Goal: Task Accomplishment & Management: Complete application form

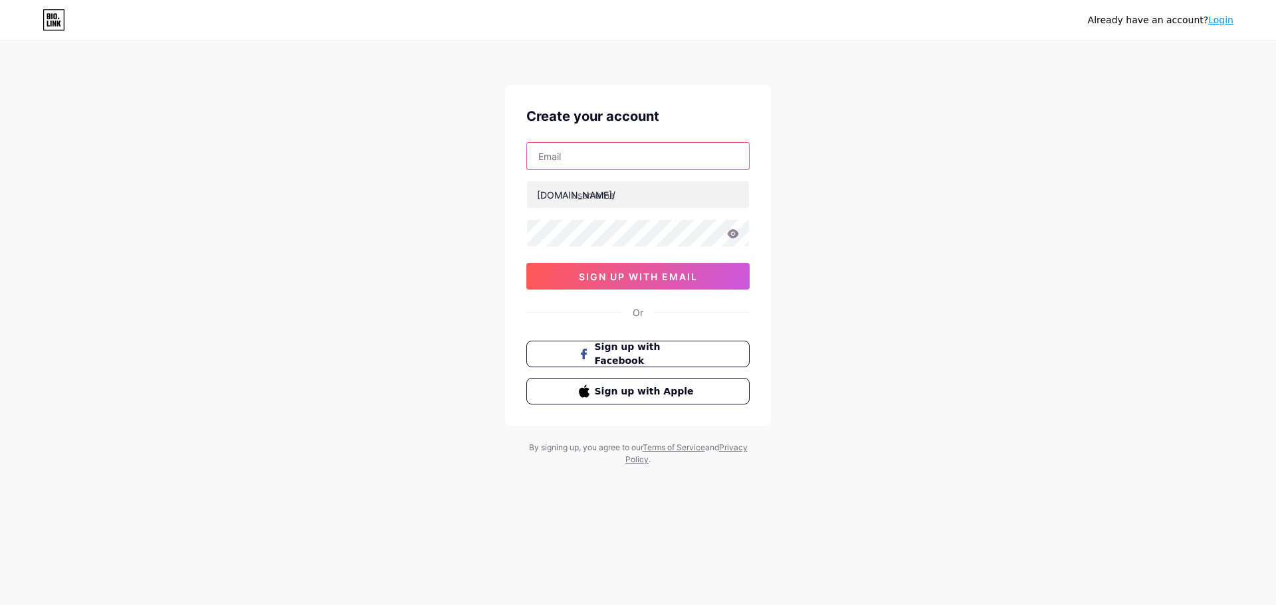
click at [629, 146] on input "text" at bounding box center [638, 156] width 222 height 27
paste input "[EMAIL_ADDRESS][DOMAIN_NAME]"
type input "[EMAIL_ADDRESS][DOMAIN_NAME]"
click at [639, 193] on input "text" at bounding box center [638, 194] width 222 height 27
type input "dfernandamartins"
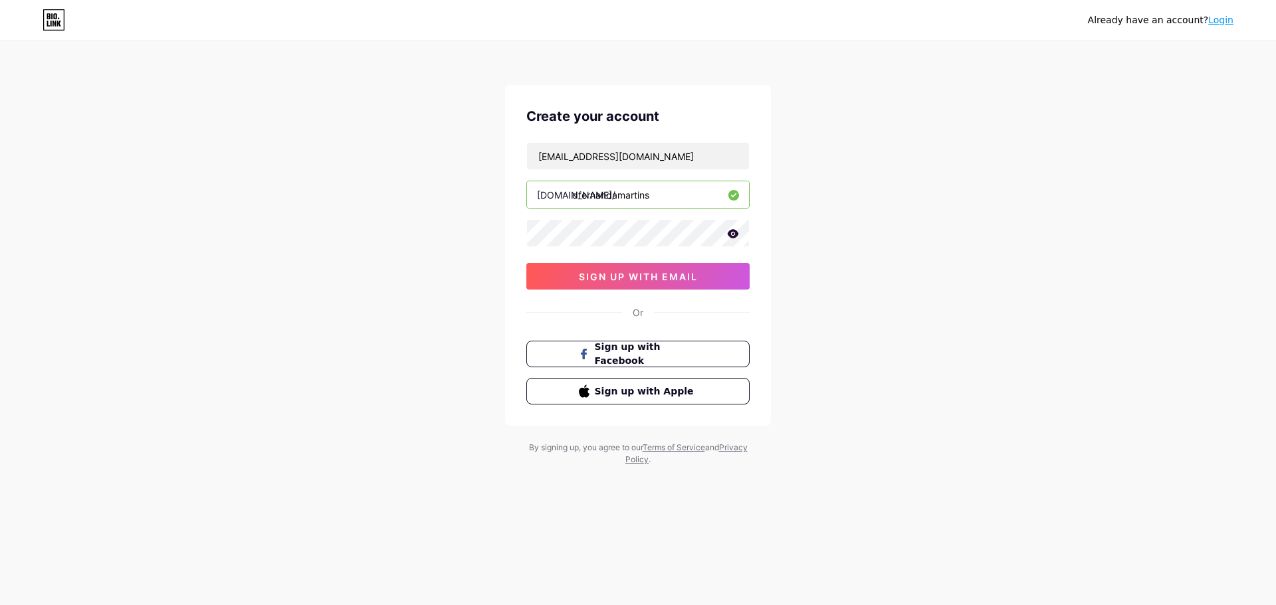
click at [736, 233] on icon at bounding box center [733, 233] width 11 height 9
click at [387, 230] on div "Already have an account? Login Create your account [EMAIL_ADDRESS][DOMAIN_NAME]…" at bounding box center [638, 254] width 1276 height 508
click at [688, 277] on span "sign up with email" at bounding box center [638, 276] width 119 height 11
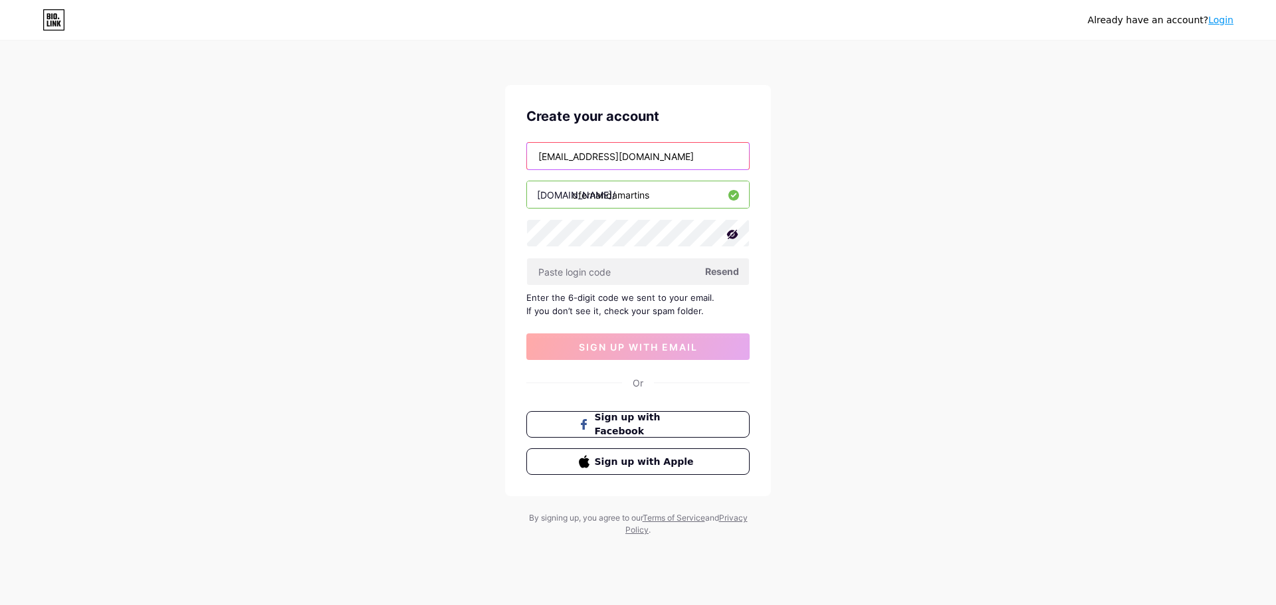
drag, startPoint x: 665, startPoint y: 158, endPoint x: 399, endPoint y: 179, distance: 266.0
click at [399, 179] on div "Already have an account? Login Create your account [EMAIL_ADDRESS][DOMAIN_NAME]…" at bounding box center [638, 289] width 1276 height 579
click at [712, 271] on span "Resend" at bounding box center [722, 272] width 34 height 14
paste input "196197"
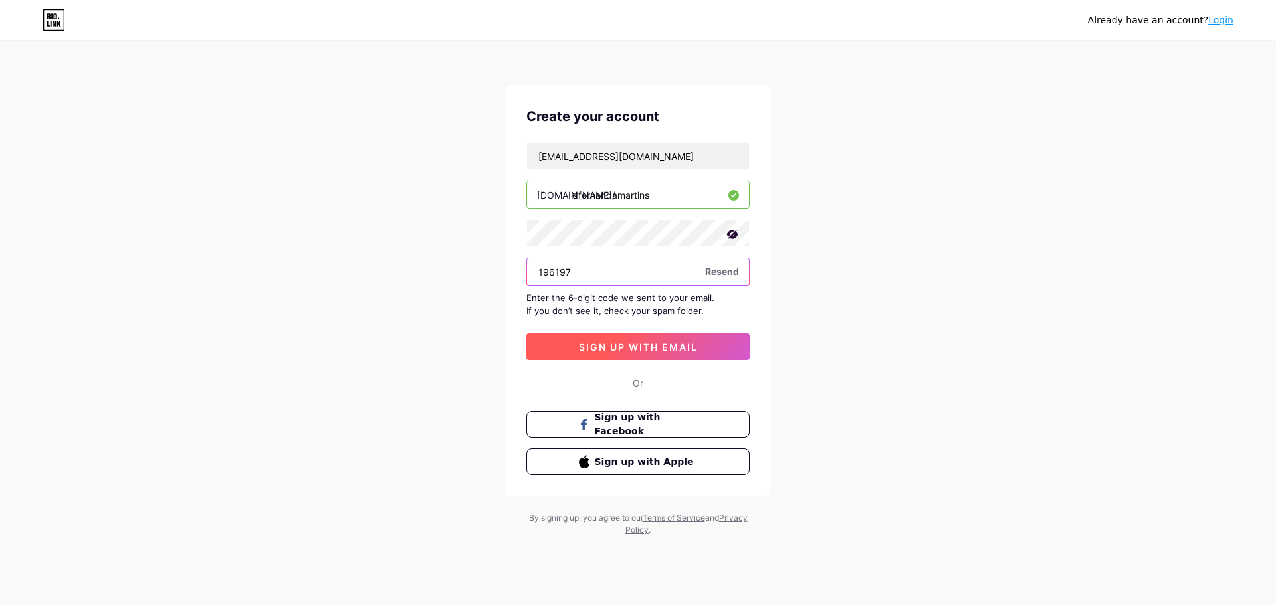
type input "196197"
click at [647, 349] on span "sign up with email" at bounding box center [638, 347] width 119 height 11
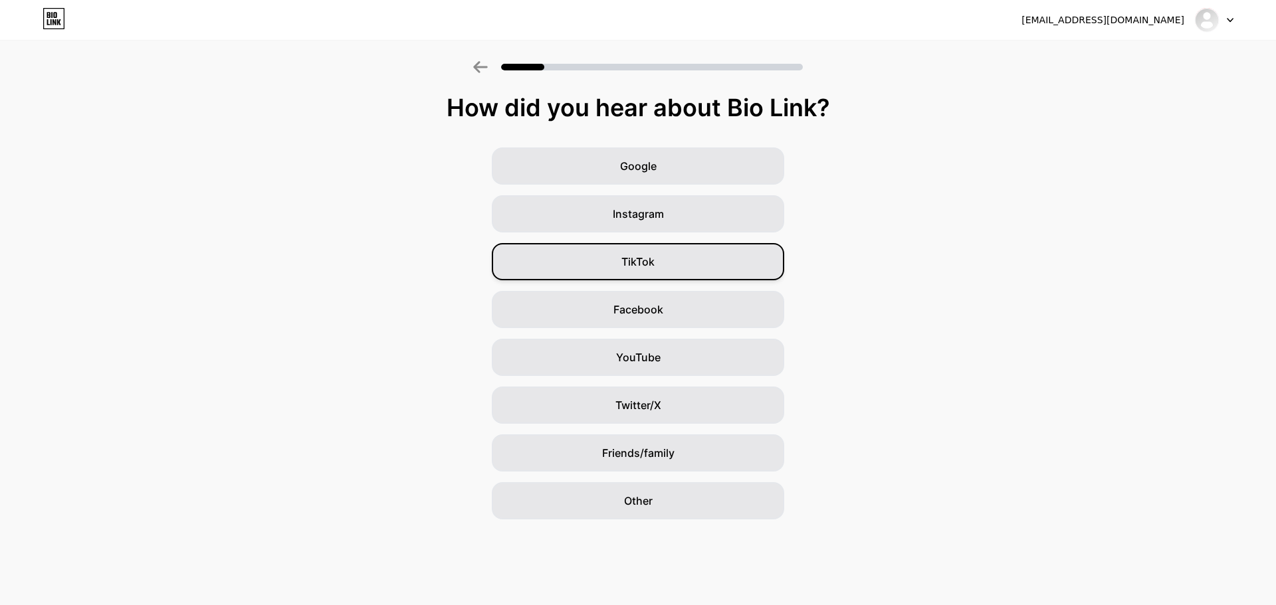
click at [653, 267] on span "TikTok" at bounding box center [637, 262] width 33 height 16
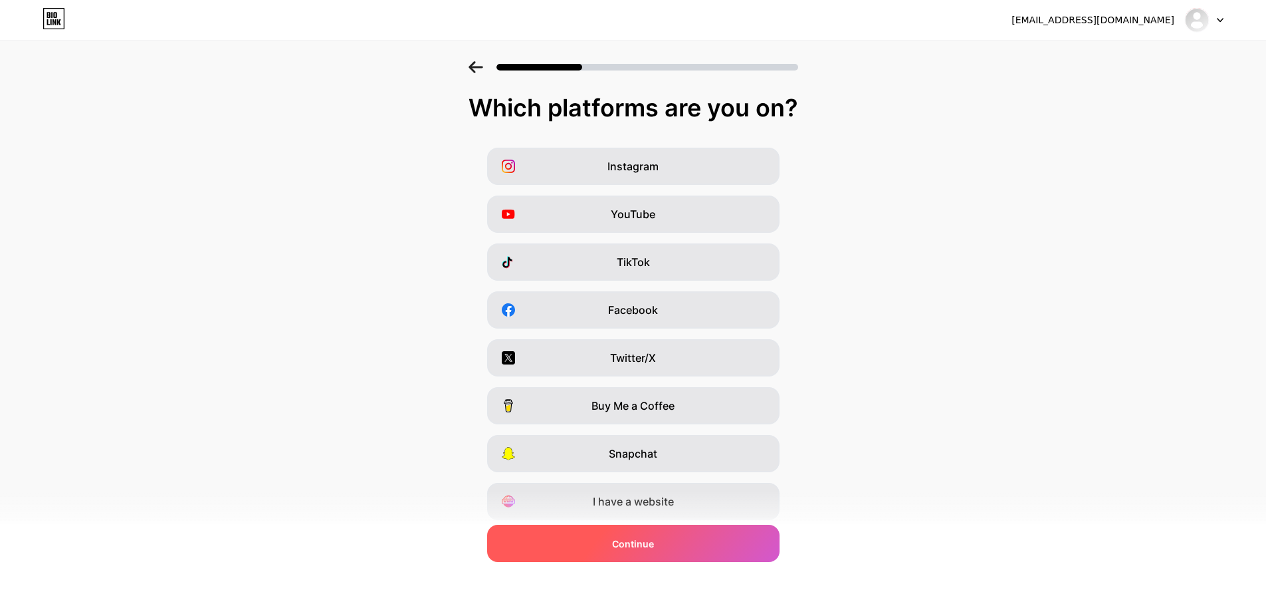
click at [691, 547] on div "Continue" at bounding box center [633, 542] width 292 height 37
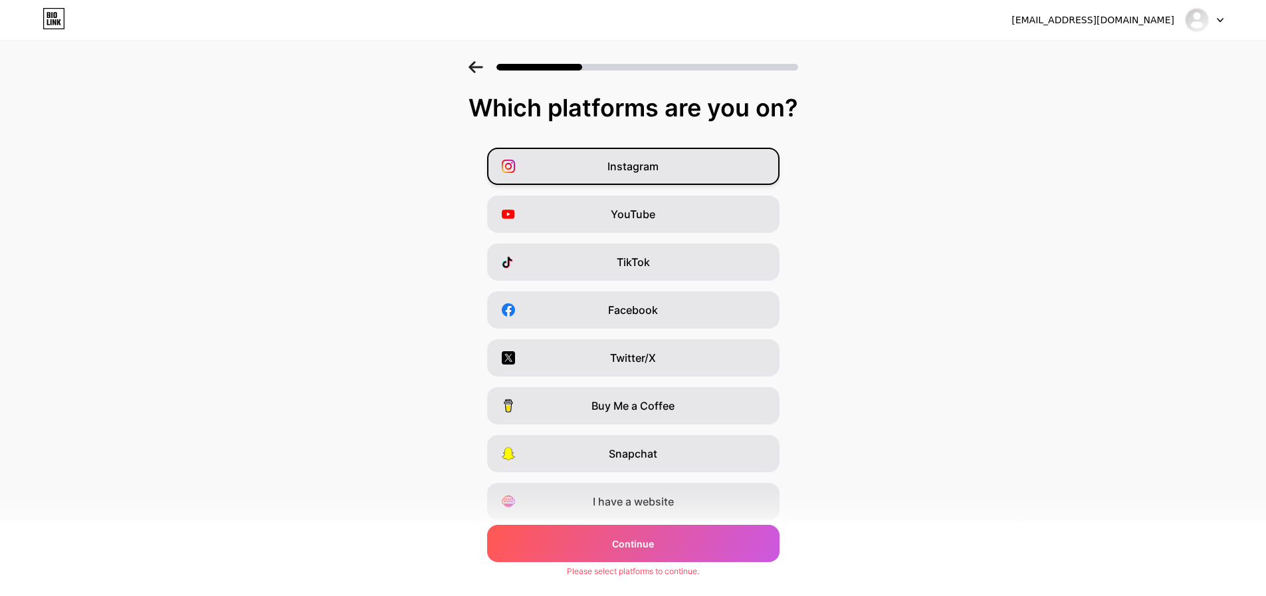
click at [641, 169] on span "Instagram" at bounding box center [632, 166] width 51 height 16
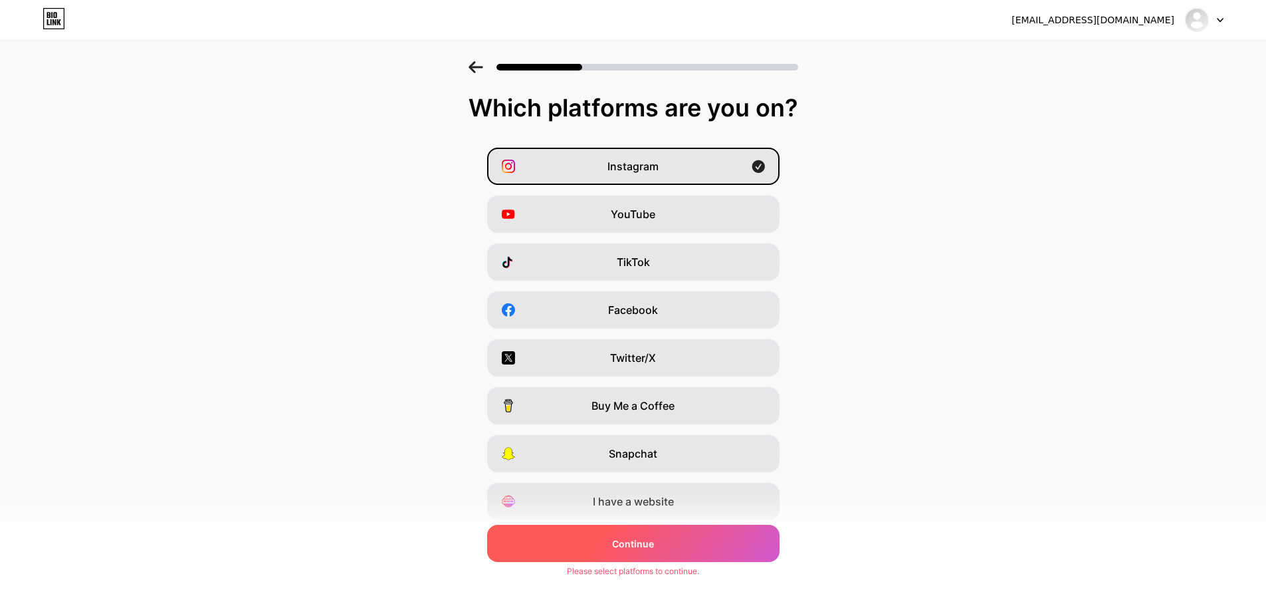
click at [676, 546] on div "Continue" at bounding box center [633, 542] width 292 height 37
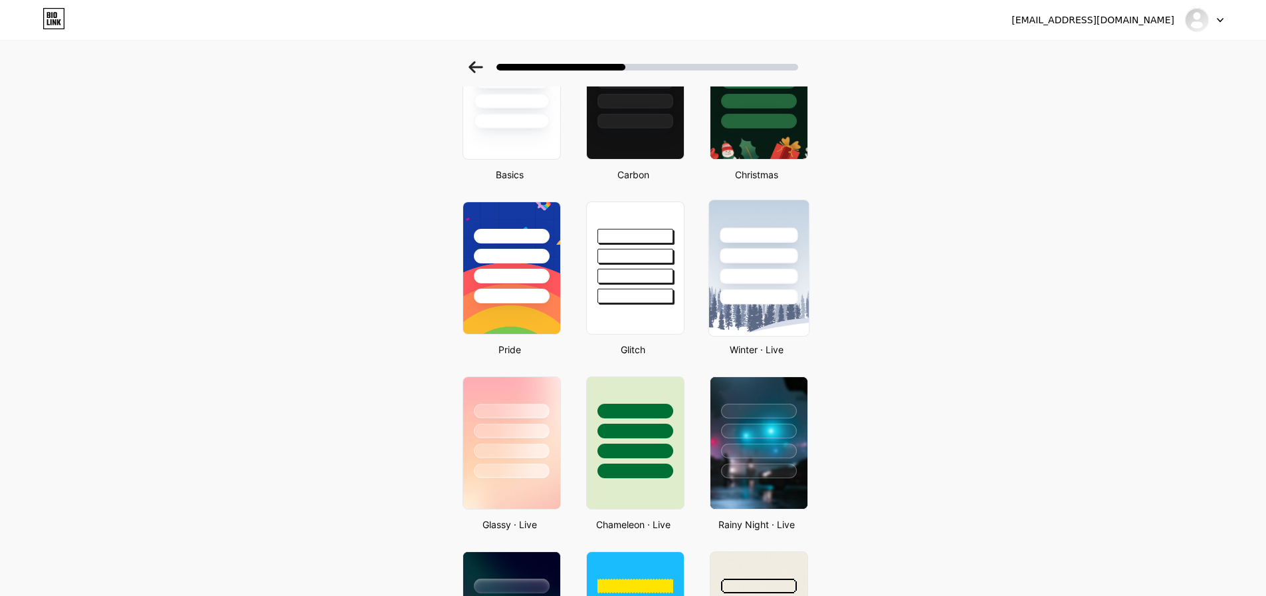
scroll to position [133, 0]
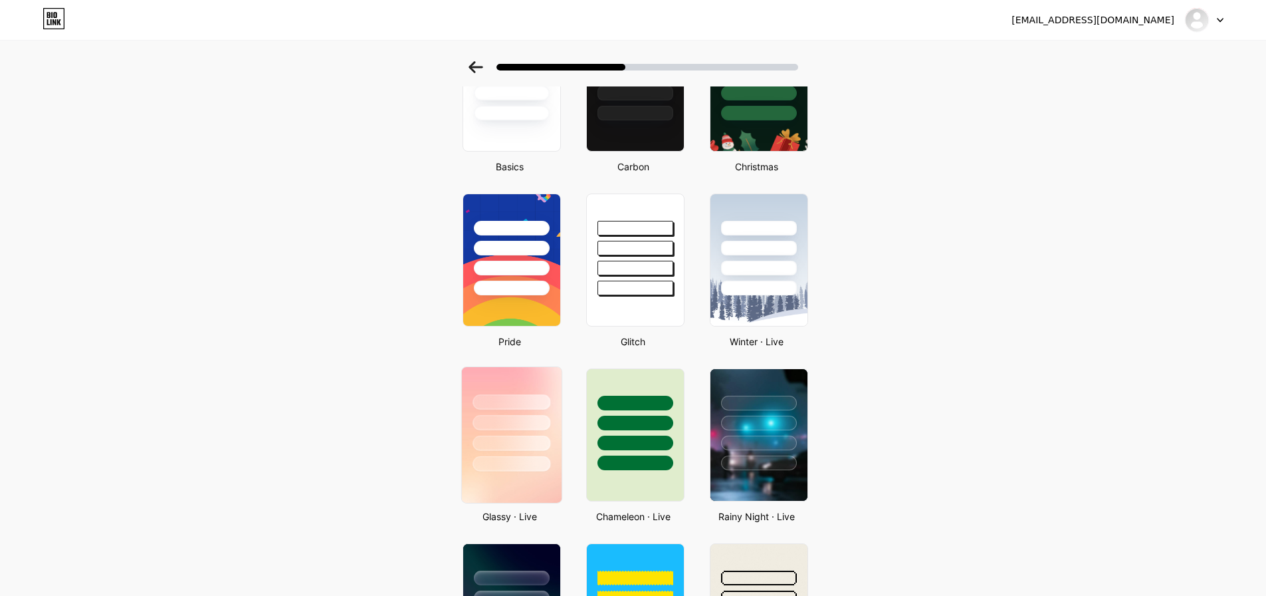
click at [514, 415] on div at bounding box center [512, 422] width 78 height 15
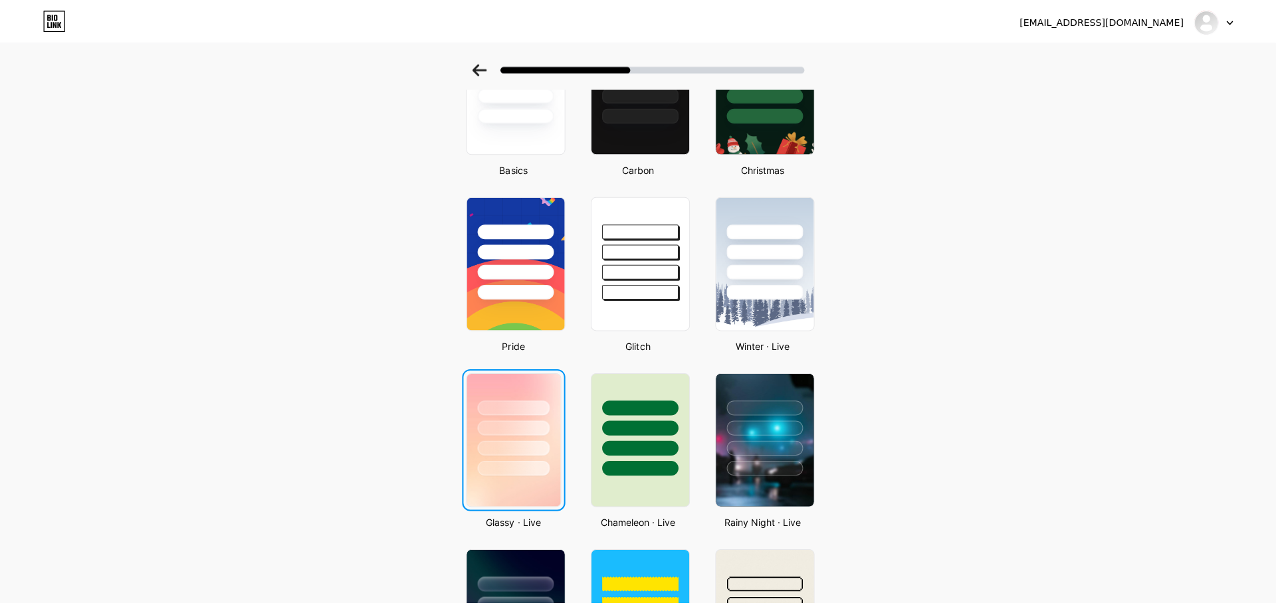
scroll to position [0, 0]
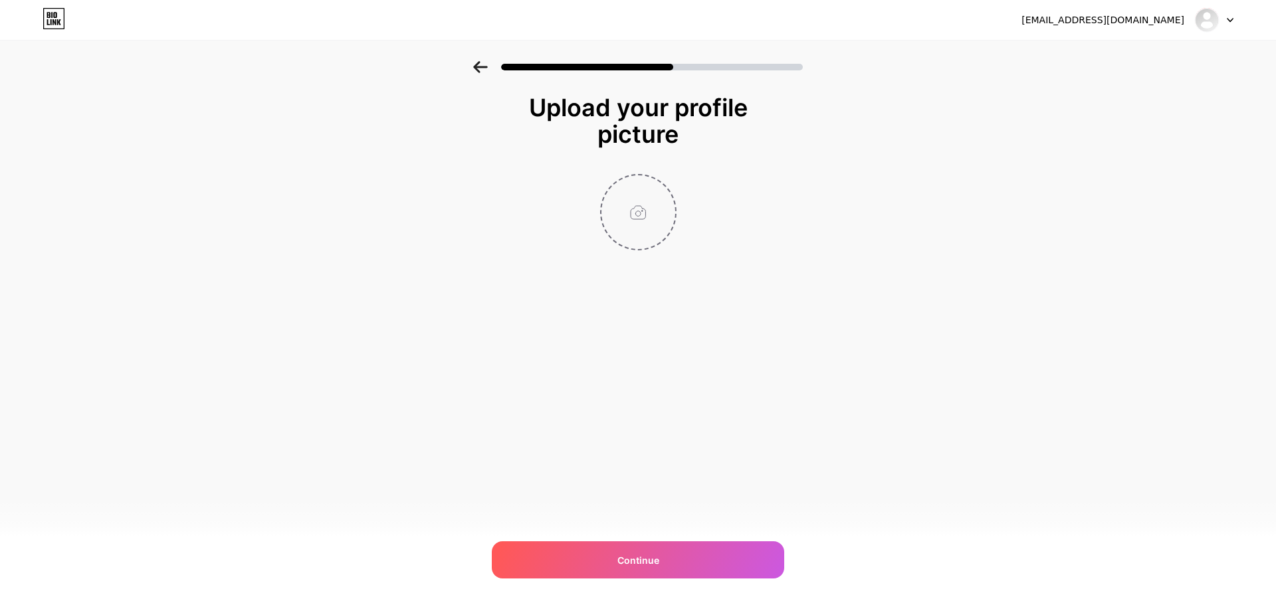
click at [630, 202] on input "file" at bounding box center [639, 212] width 74 height 74
type input "C:\fakepath\ChatGPT Image [DATE], 11_01_04.png"
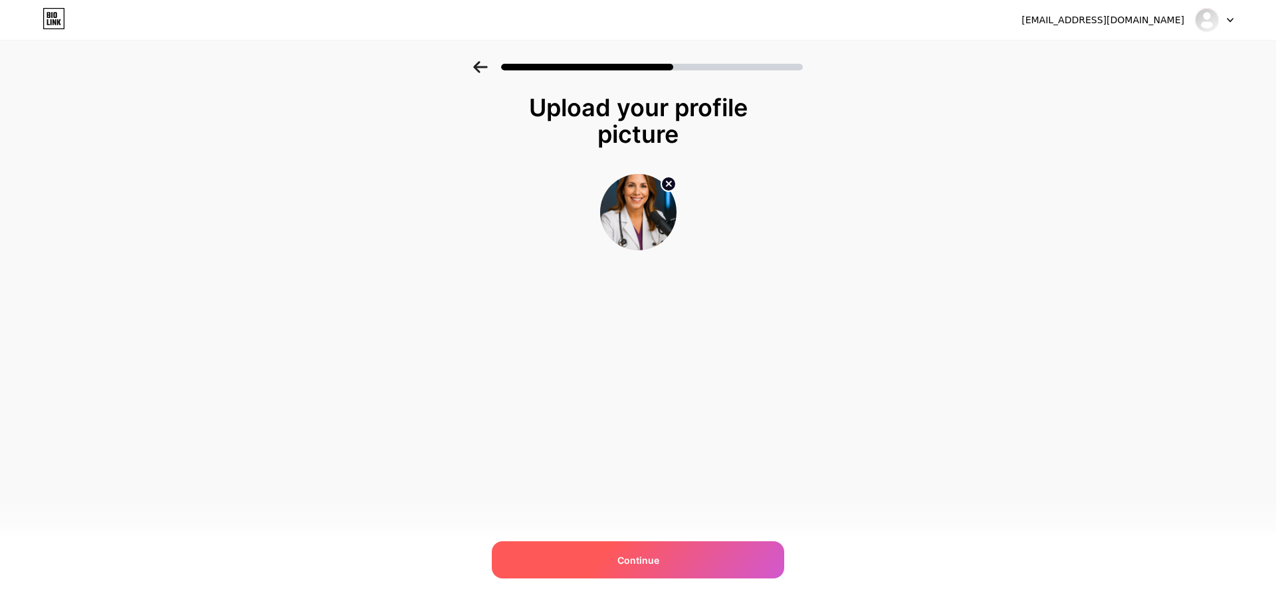
click at [711, 546] on div "Continue" at bounding box center [638, 560] width 292 height 37
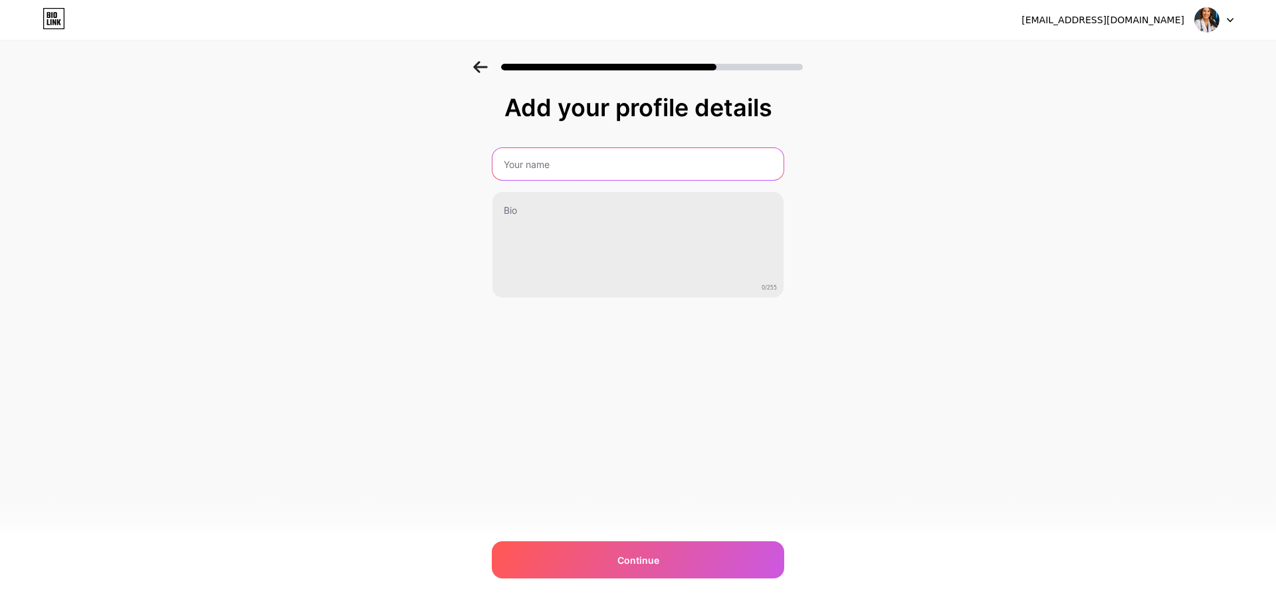
click at [585, 178] on input "text" at bounding box center [637, 164] width 291 height 32
type input "[PERSON_NAME]"
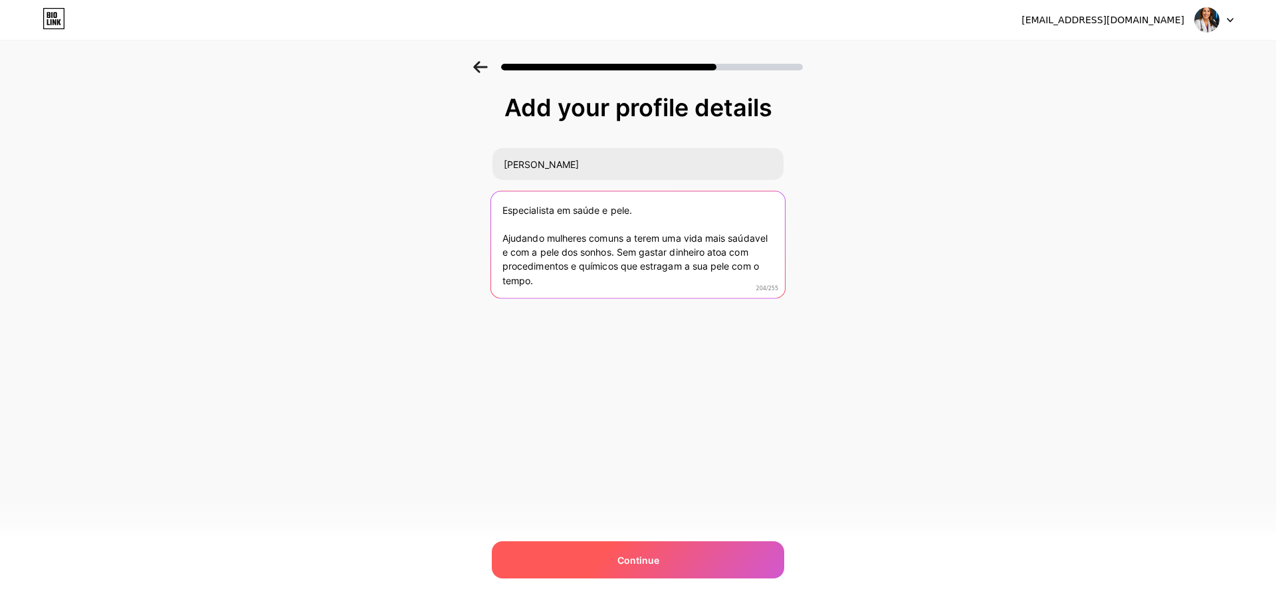
type textarea "Especialista em saúde e pele. Ajudando mulheres comuns a terem uma vida mais sa…"
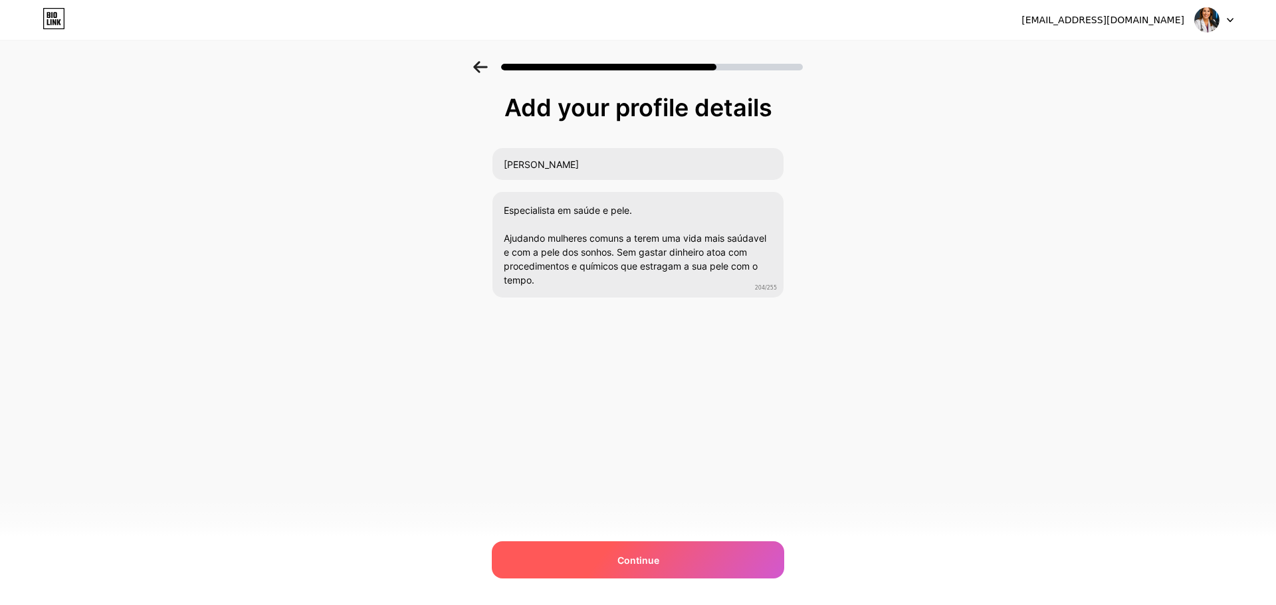
click at [627, 556] on span "Continue" at bounding box center [638, 561] width 42 height 14
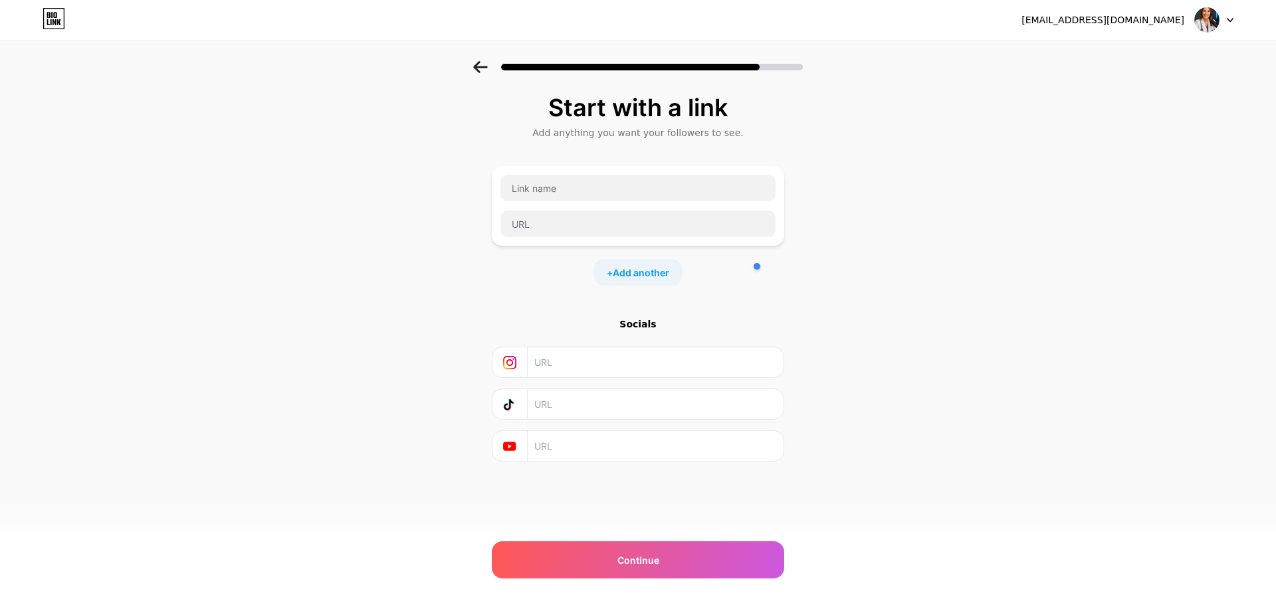
click at [486, 66] on icon at bounding box center [480, 67] width 15 height 12
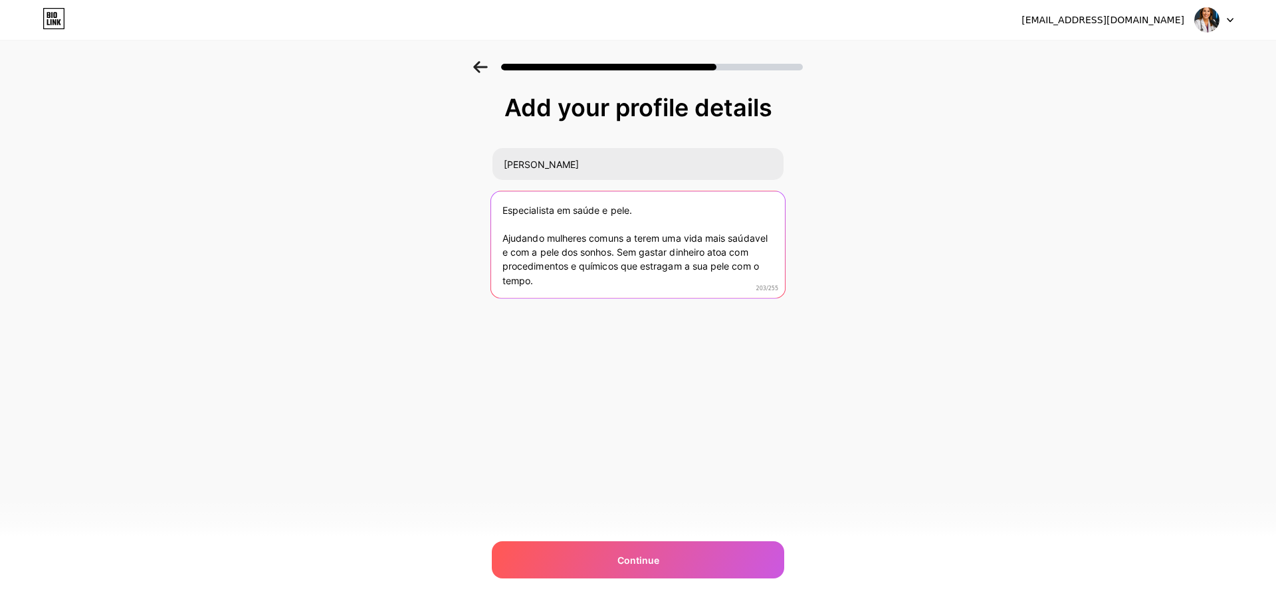
drag, startPoint x: 744, startPoint y: 235, endPoint x: 742, endPoint y: 241, distance: 6.9
click at [742, 241] on textarea "Especialista em saúde e pele. Ajudando mulheres comuns a terem uma vida mais sa…" at bounding box center [638, 245] width 294 height 108
type textarea "Especialista em saúde e pele. Ajudando mulheres comuns a terem uma vida mais sa…"
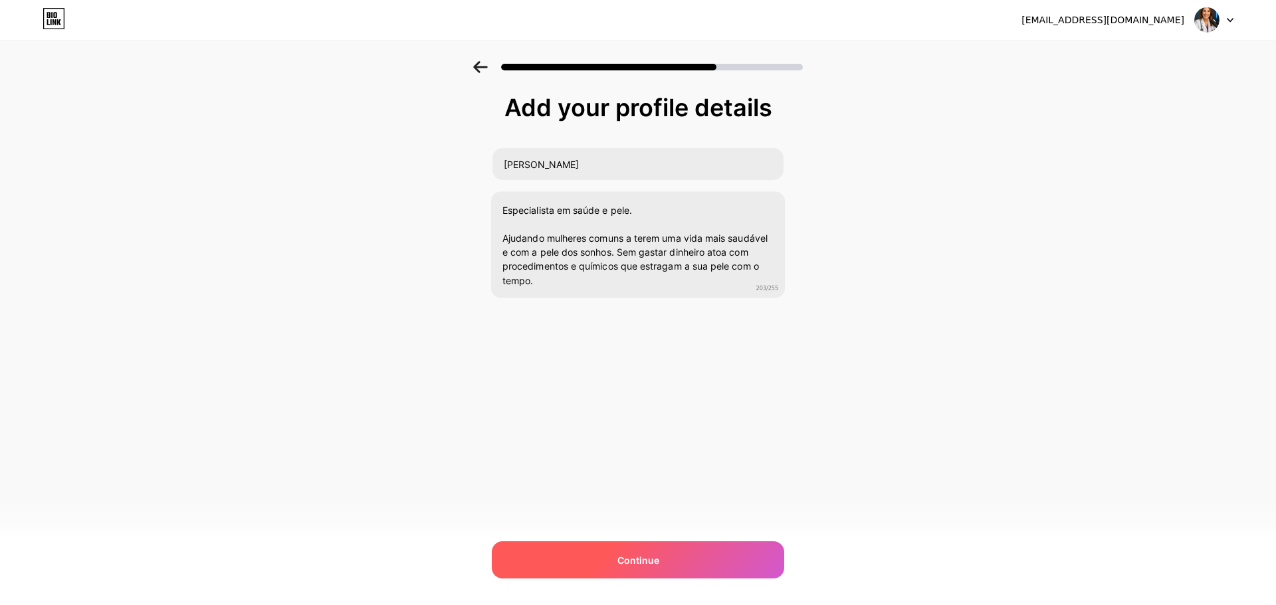
click at [627, 551] on div "Continue" at bounding box center [638, 560] width 292 height 37
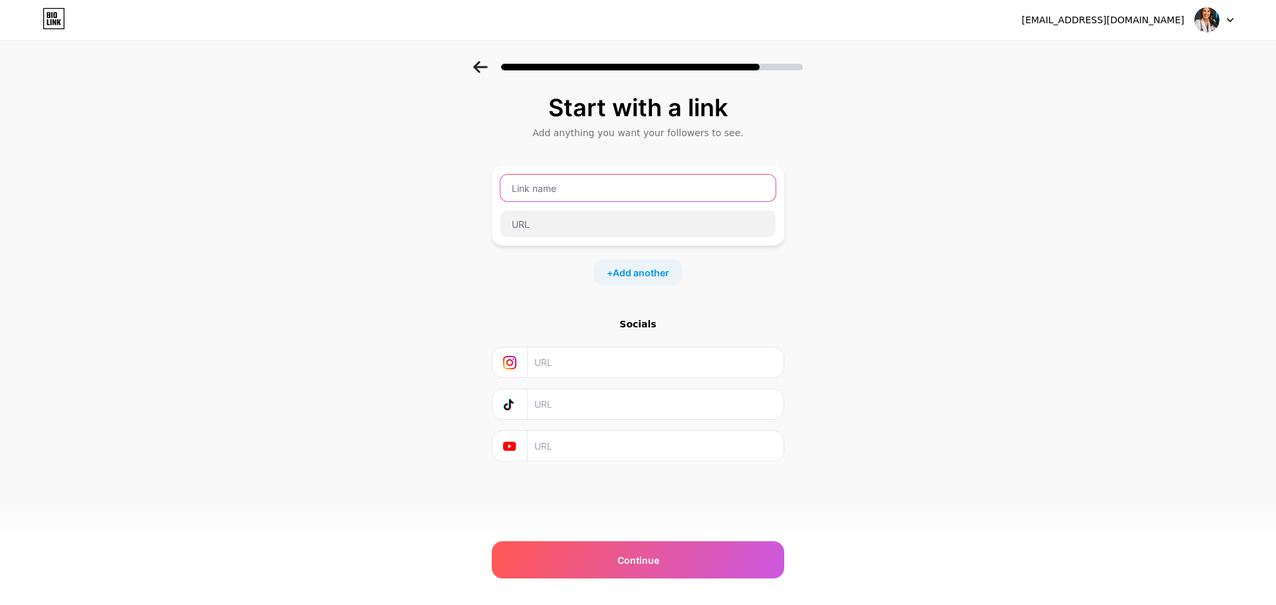
click at [686, 194] on input "text" at bounding box center [637, 188] width 275 height 27
type input "Rosa Paris - Pele Perfeita"
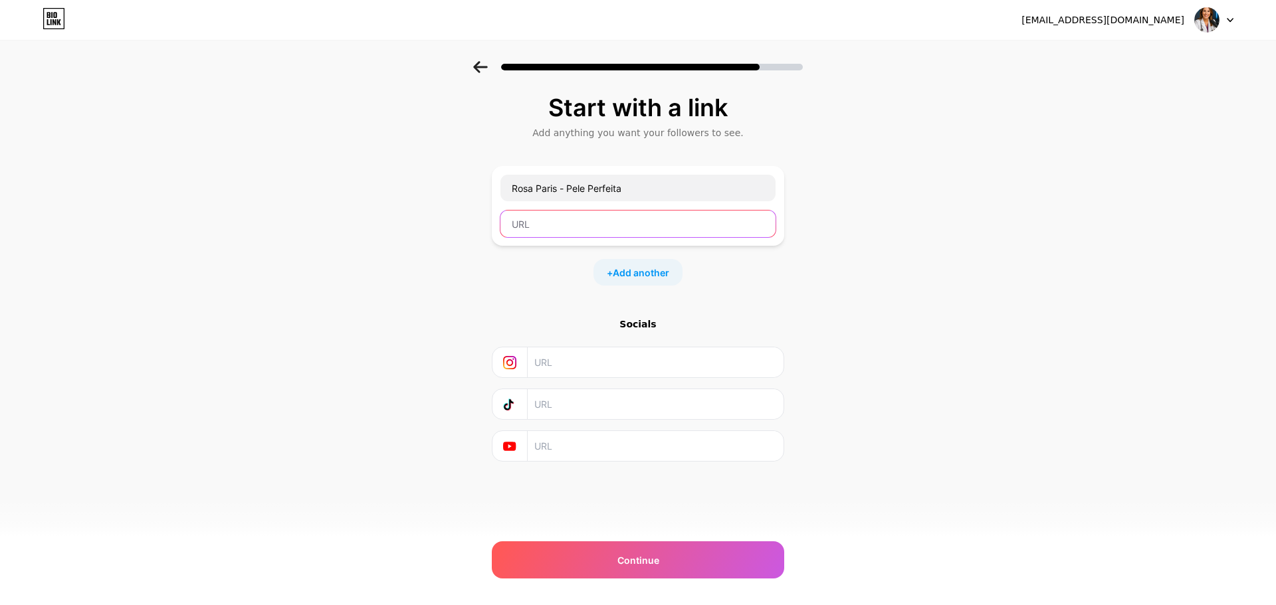
click at [600, 214] on input "text" at bounding box center [637, 224] width 275 height 27
paste input "[URL][DOMAIN_NAME]"
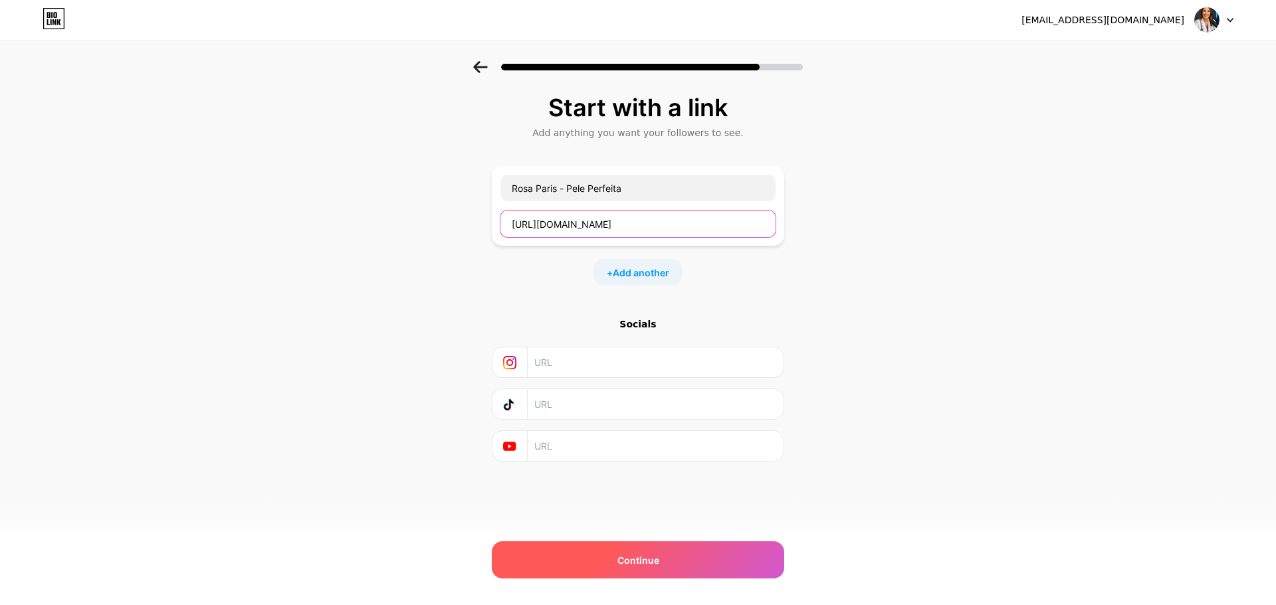
type input "[URL][DOMAIN_NAME]"
click at [623, 566] on span "Continue" at bounding box center [638, 561] width 42 height 14
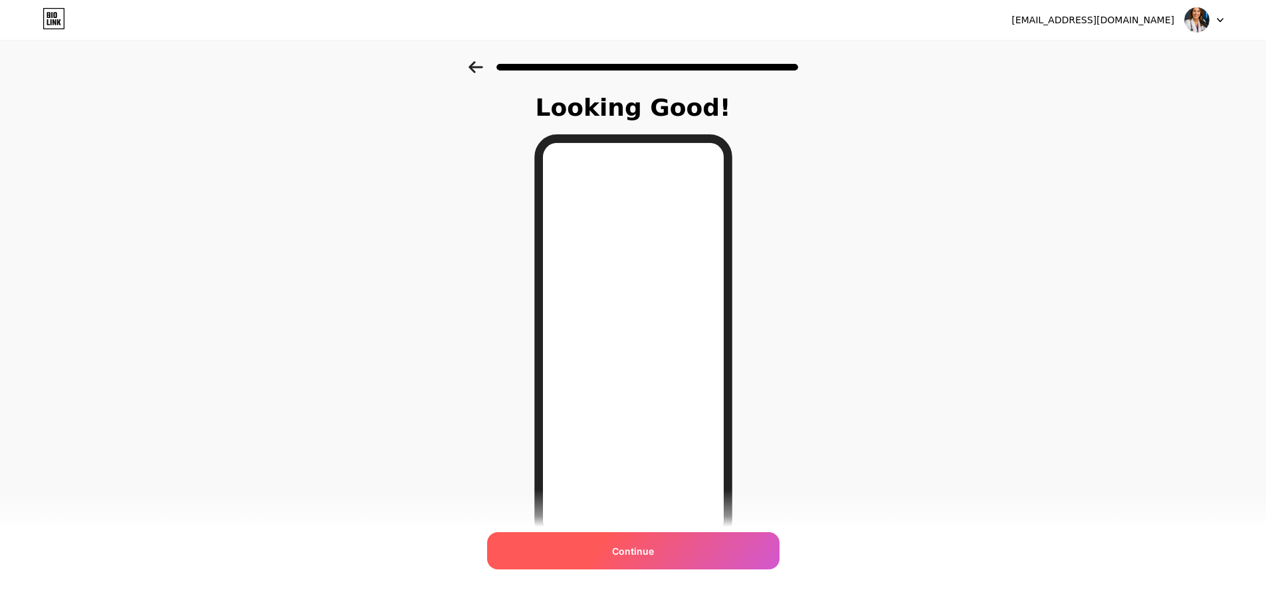
click at [666, 552] on div "Continue" at bounding box center [633, 550] width 292 height 37
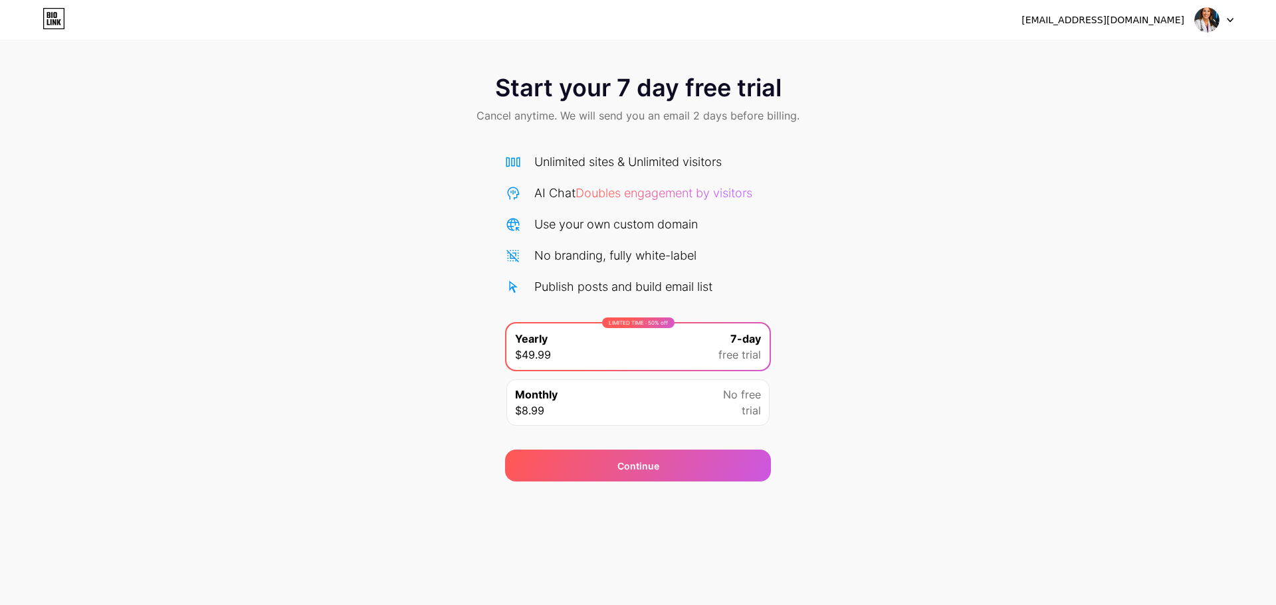
click at [816, 445] on div "Start your 7 day free trial Cancel anytime. We will send you an email 2 days be…" at bounding box center [638, 271] width 1276 height 421
click at [740, 406] on div "No free trial" at bounding box center [742, 403] width 38 height 32
drag, startPoint x: 879, startPoint y: 374, endPoint x: 689, endPoint y: 222, distance: 244.0
click at [879, 373] on div "Start your 7 day free trial Cancel anytime. We will send you an email 2 days be…" at bounding box center [638, 271] width 1276 height 421
click at [44, 25] on div "[EMAIL_ADDRESS][DOMAIN_NAME] Logout" at bounding box center [638, 20] width 1276 height 24
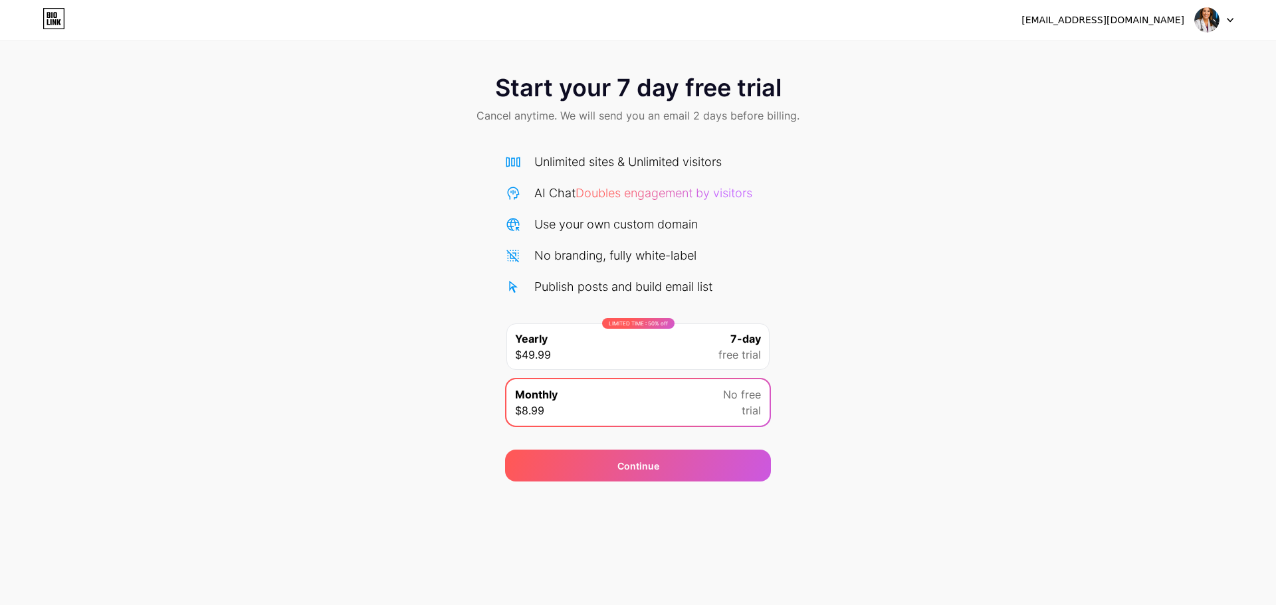
click at [47, 24] on icon at bounding box center [54, 18] width 23 height 21
click at [629, 410] on div "Monthly $8.99 No free trial" at bounding box center [637, 403] width 263 height 47
click at [1200, 20] on img at bounding box center [1206, 19] width 25 height 25
click at [1127, 20] on div "[EMAIL_ADDRESS][DOMAIN_NAME]" at bounding box center [1103, 20] width 163 height 14
click at [624, 475] on div "Continue" at bounding box center [638, 466] width 266 height 32
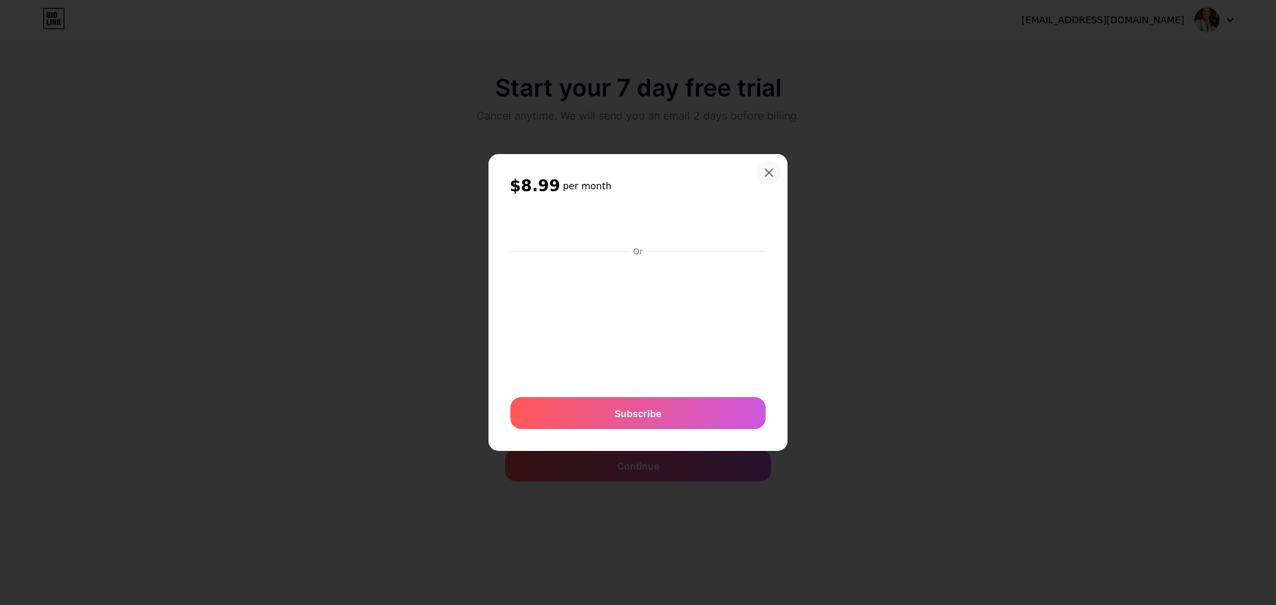
click at [770, 167] on icon at bounding box center [769, 172] width 11 height 11
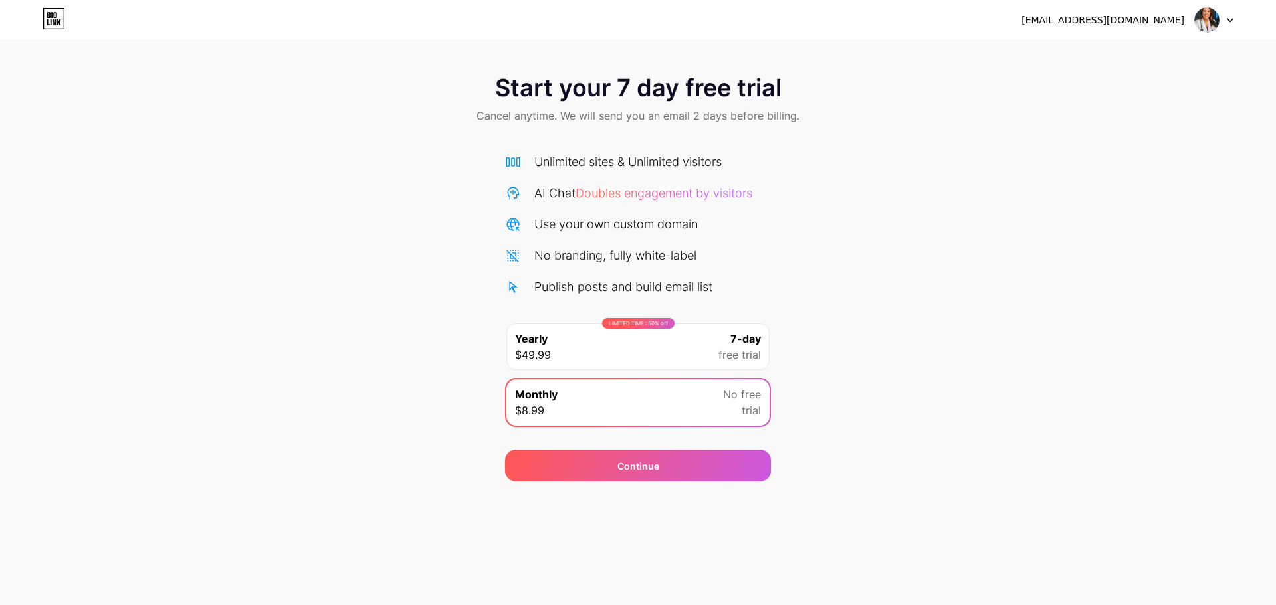
click at [47, 21] on icon at bounding box center [54, 18] width 23 height 21
click at [1196, 12] on span at bounding box center [1206, 19] width 25 height 25
click at [1137, 55] on li "Logout" at bounding box center [1150, 55] width 165 height 36
